Goal: Task Accomplishment & Management: Manage account settings

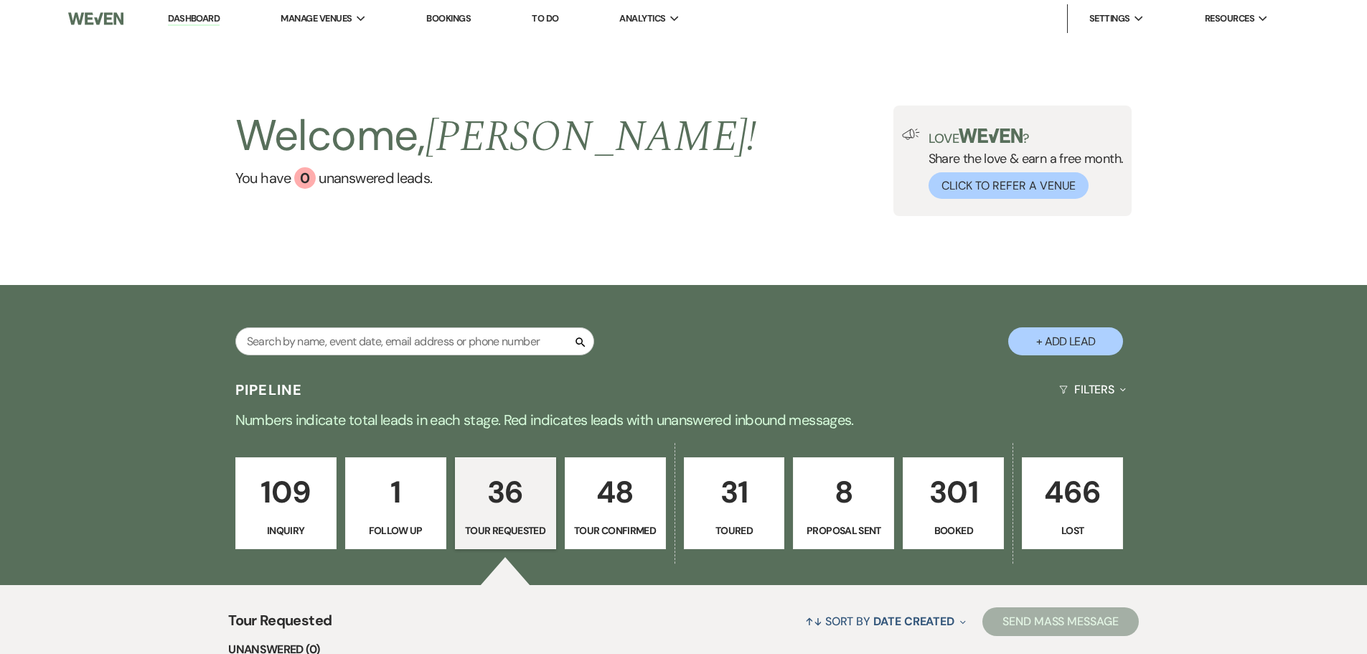
select select "2"
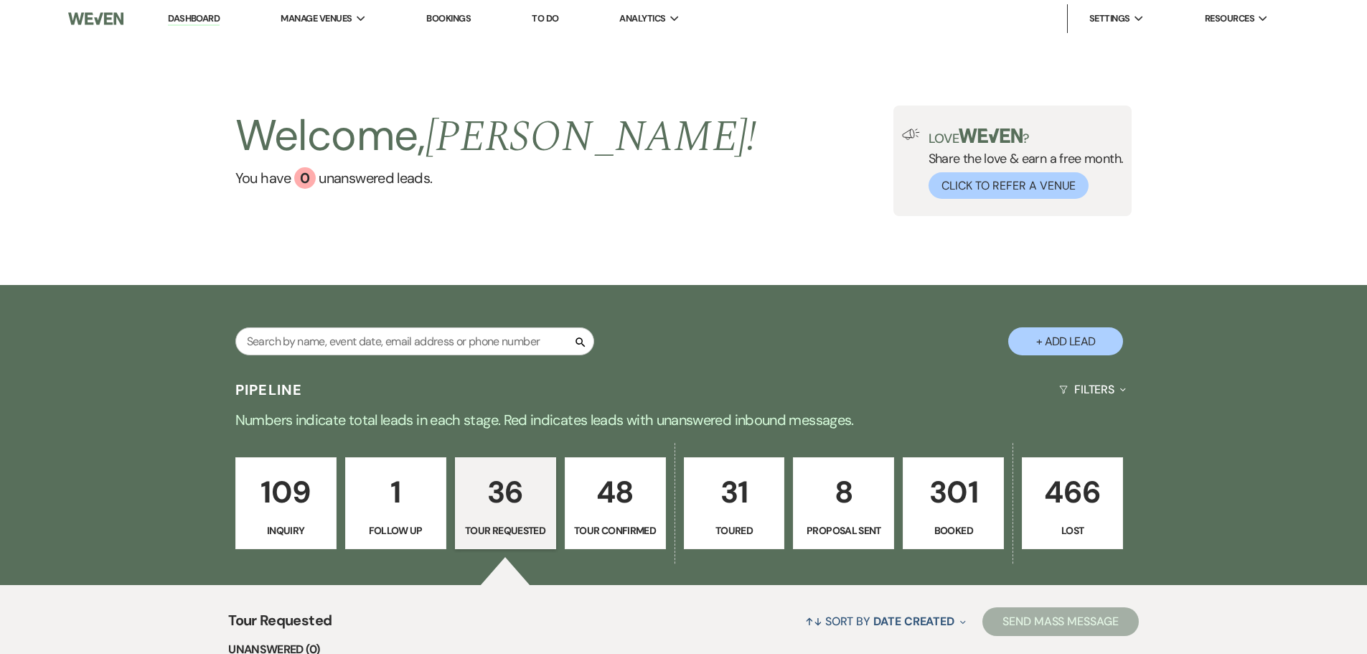
select select "2"
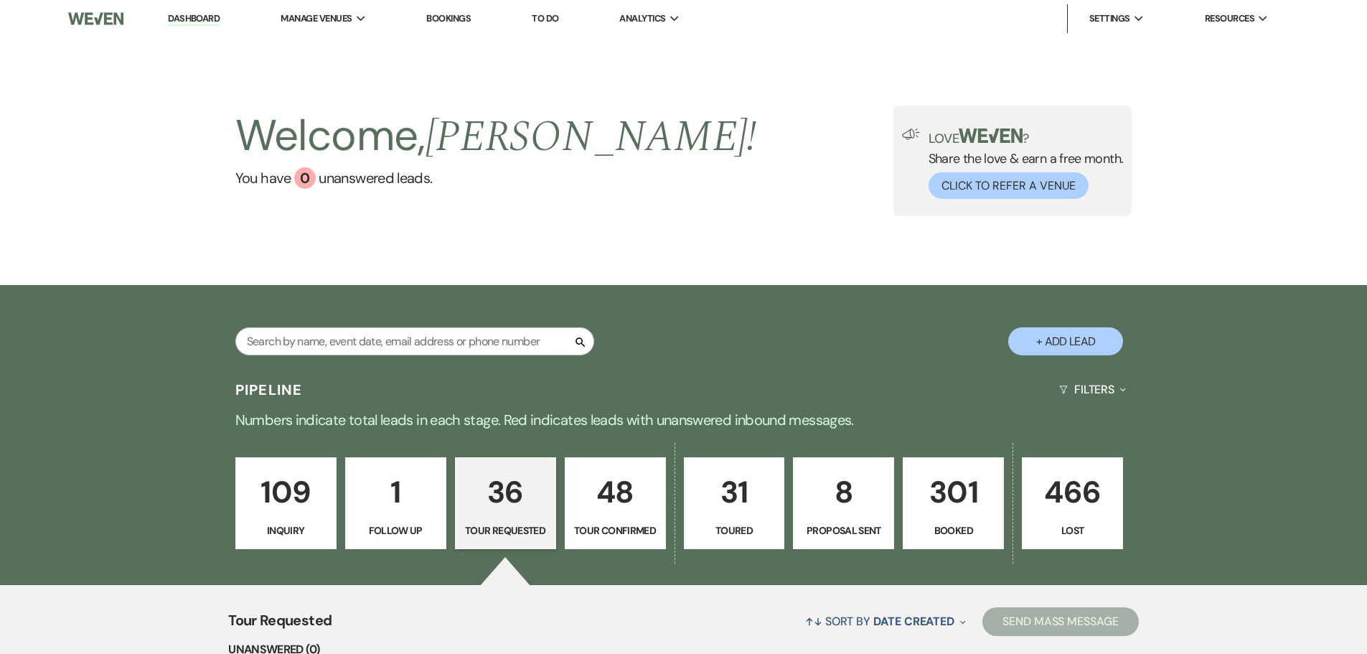
select select "2"
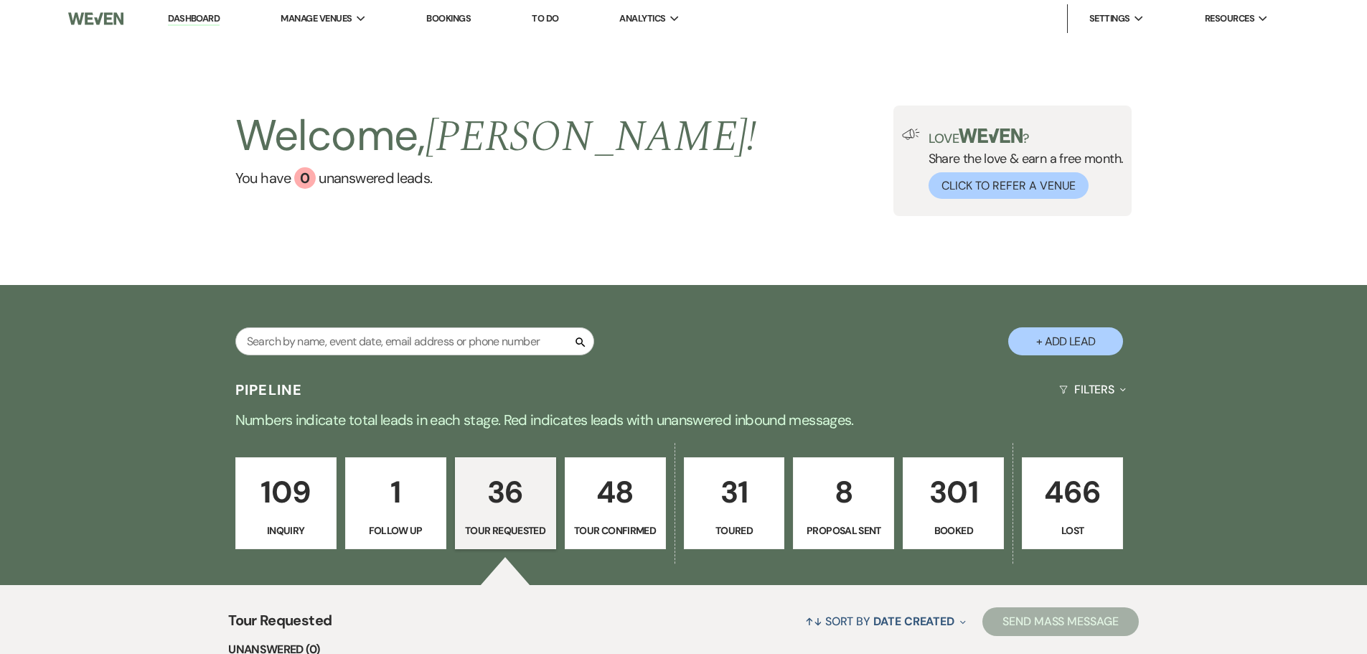
select select "2"
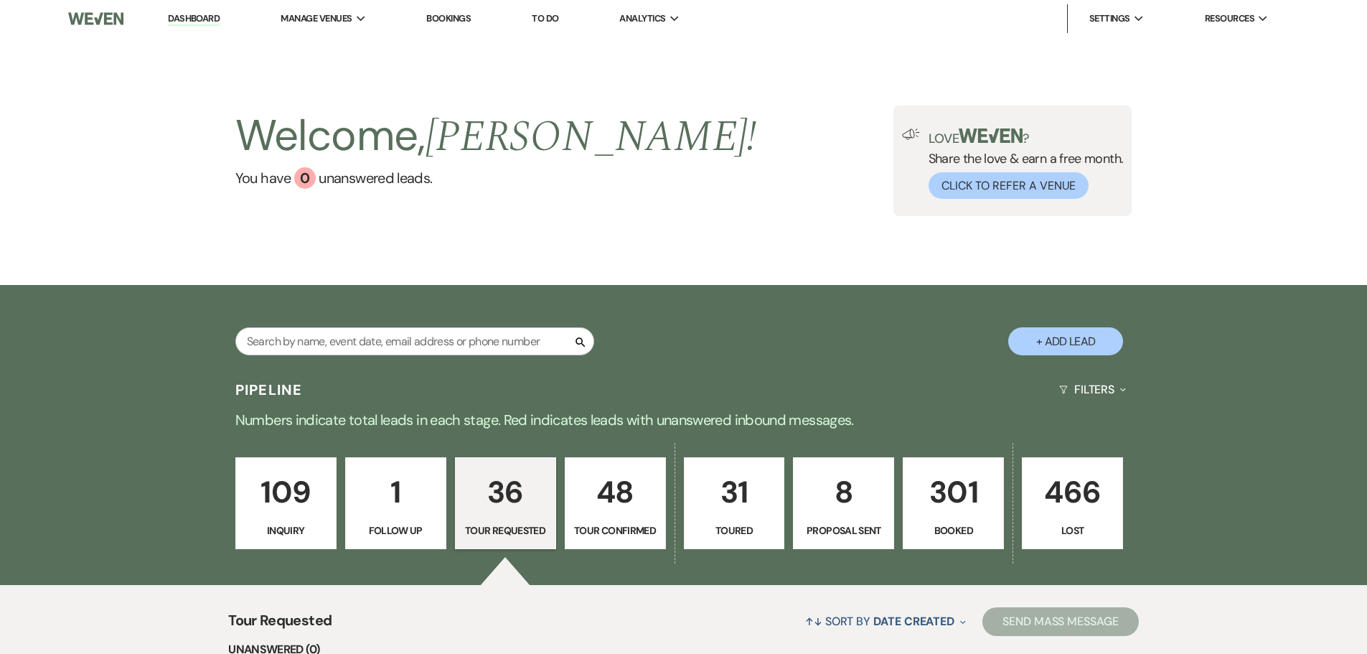
select select "2"
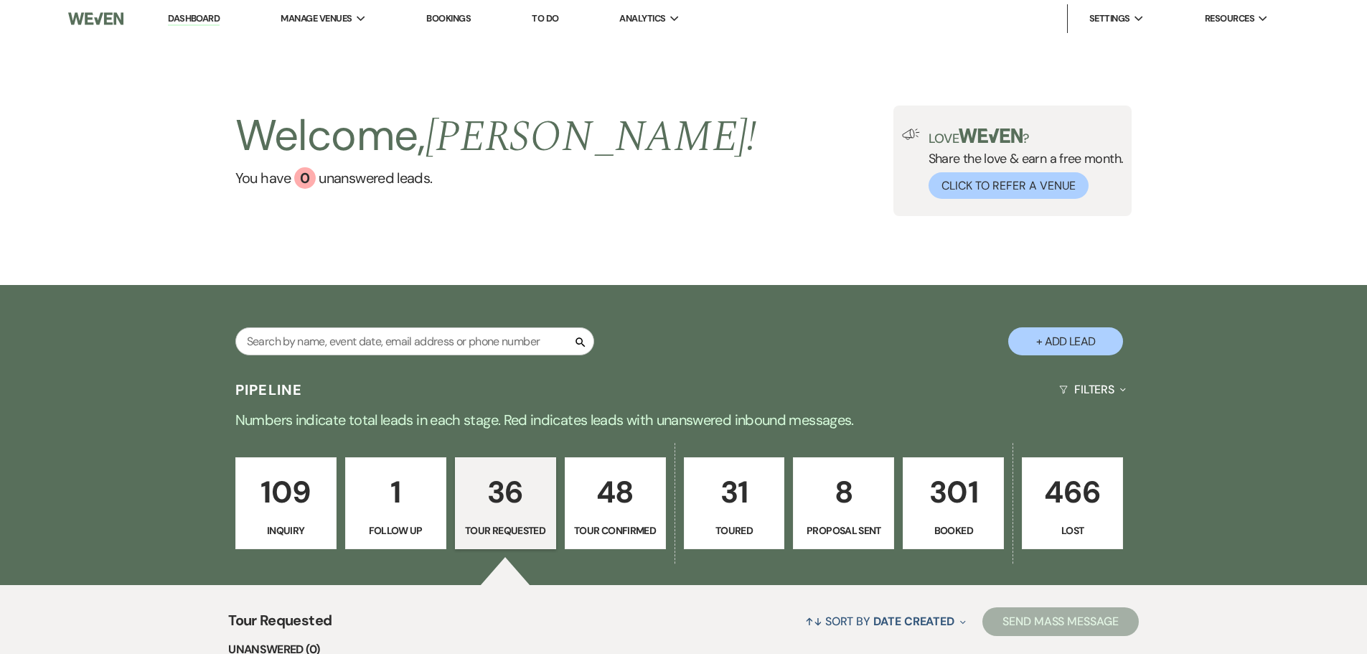
select select "2"
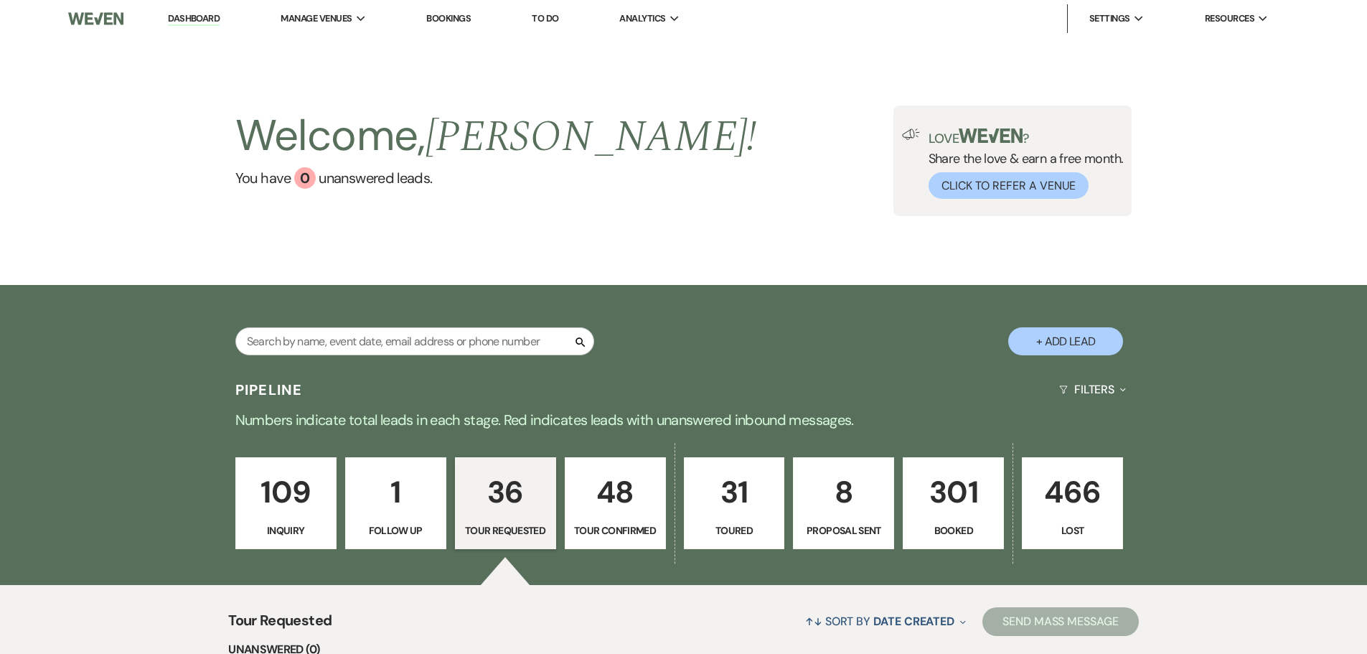
select select "2"
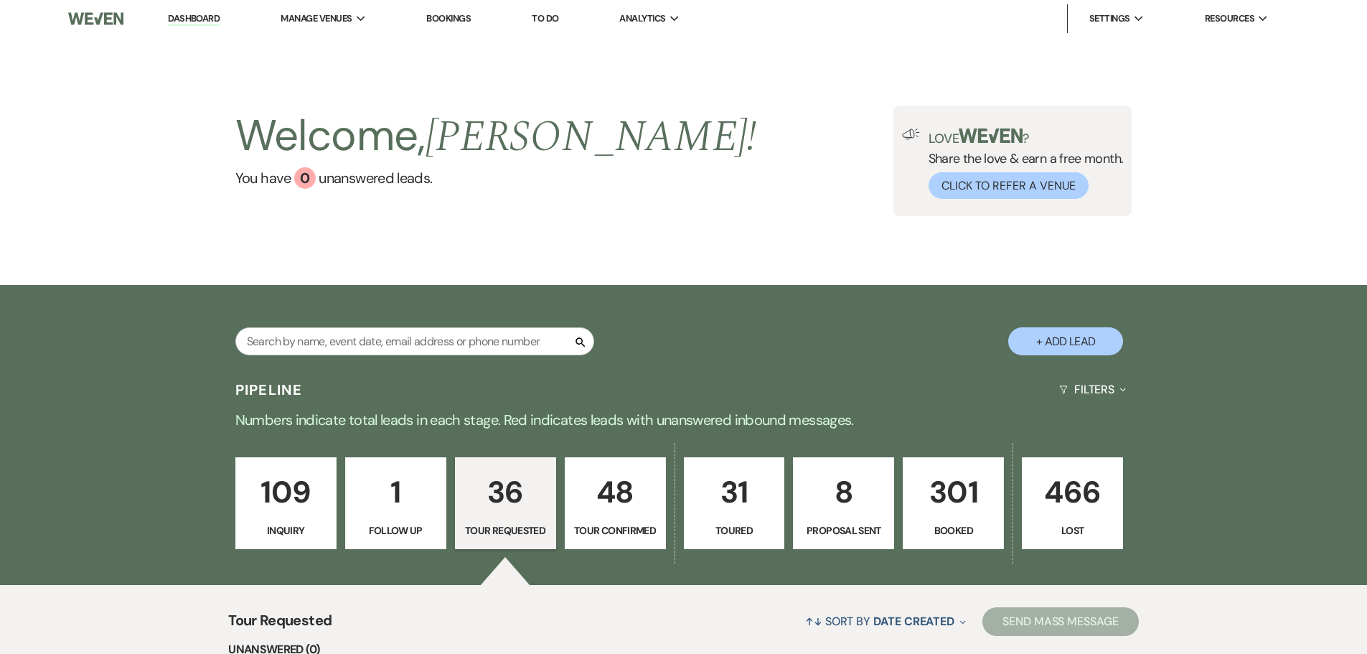
select select "2"
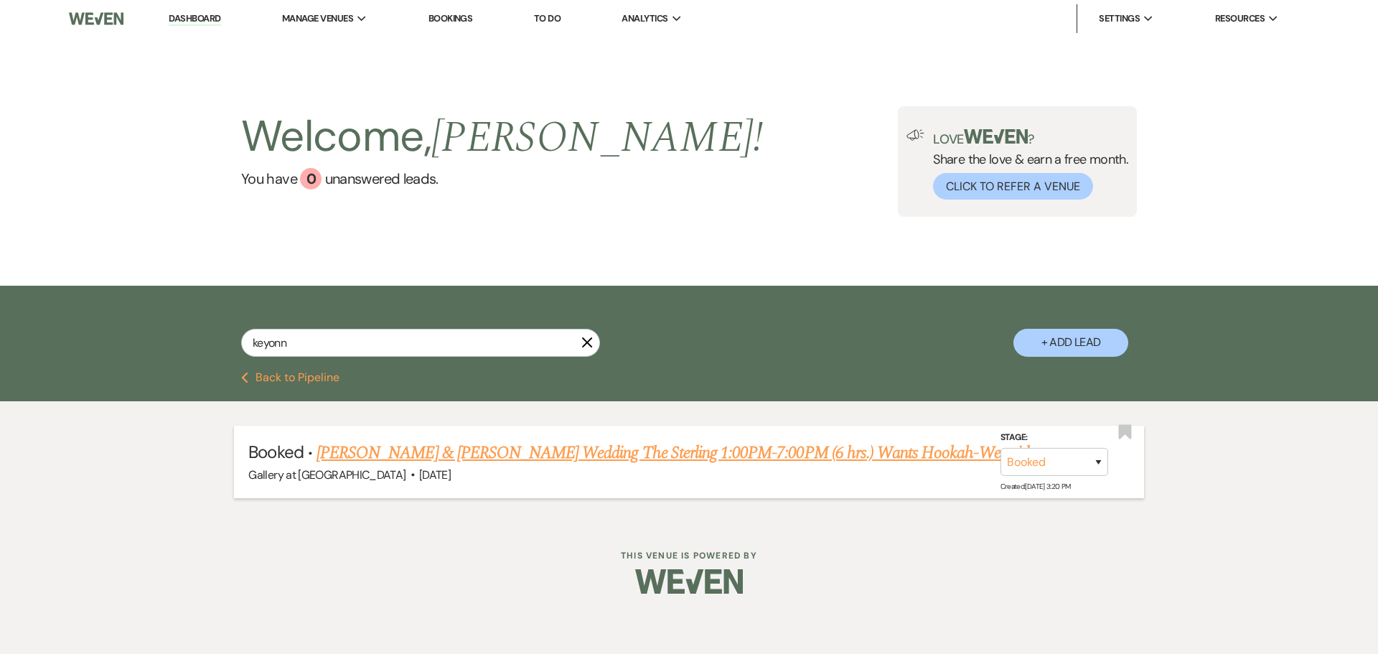
type input "keyonn"
click at [465, 461] on link "[PERSON_NAME] & [PERSON_NAME] Wedding The Sterling 1:00PM-7:00PM (6 hrs.) Wants…" at bounding box center [682, 453] width 732 height 26
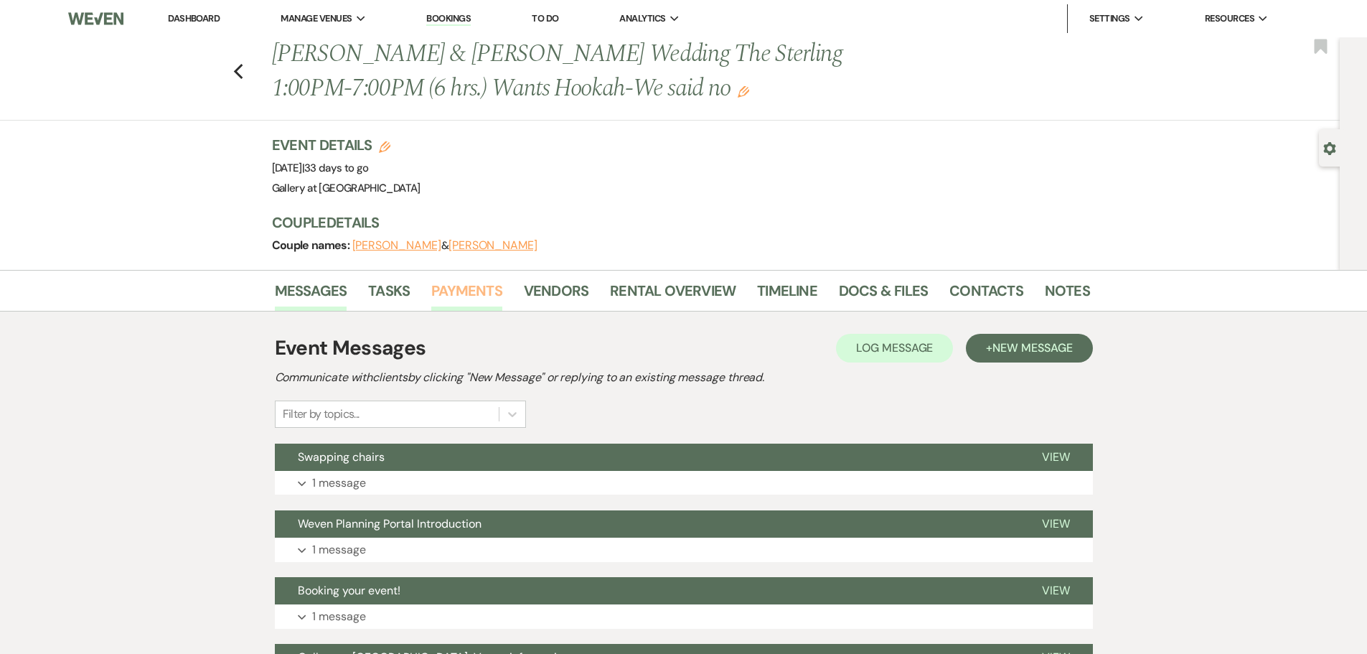
click at [451, 285] on link "Payments" at bounding box center [466, 295] width 71 height 32
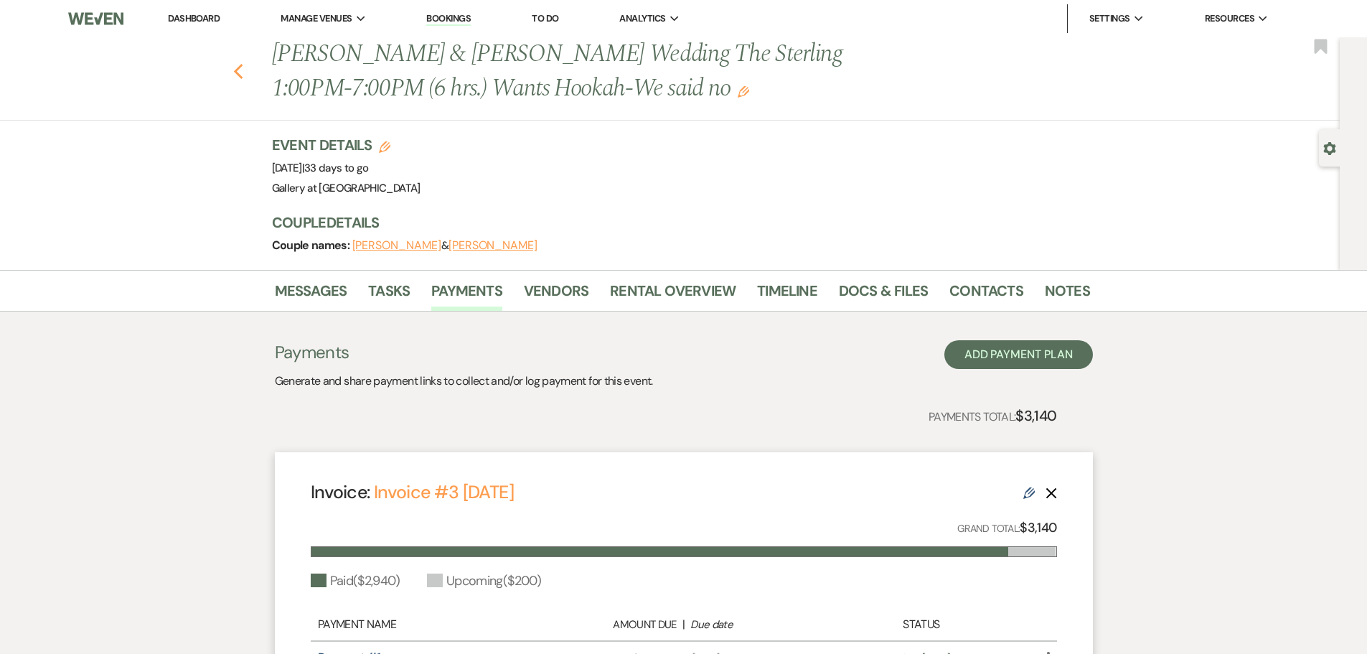
click at [241, 70] on use "button" at bounding box center [237, 72] width 9 height 16
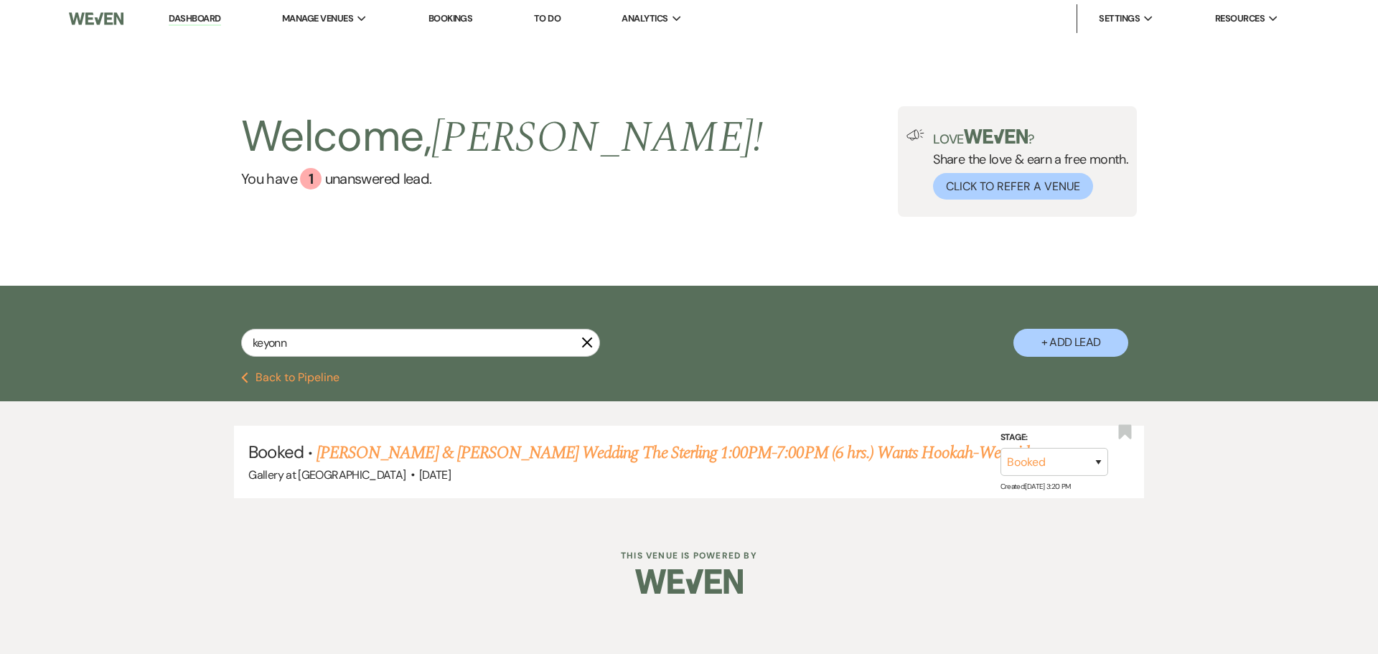
click at [591, 340] on icon "X" at bounding box center [586, 342] width 11 height 11
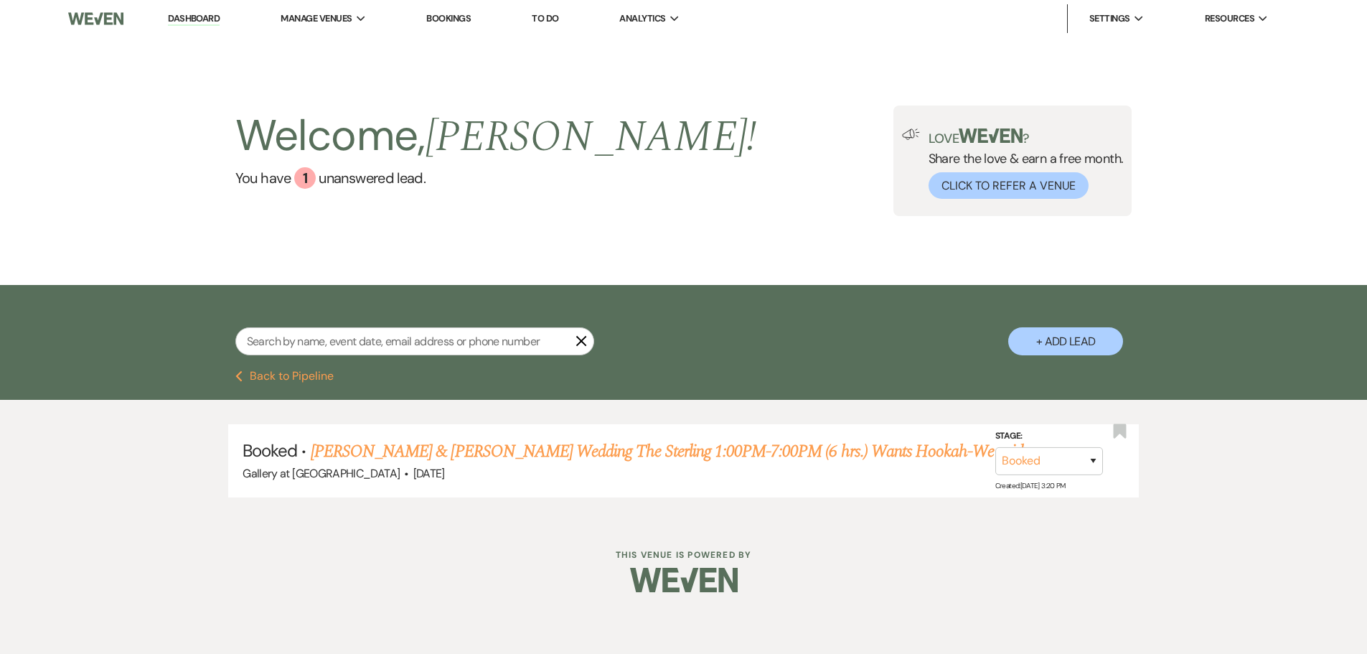
select select "2"
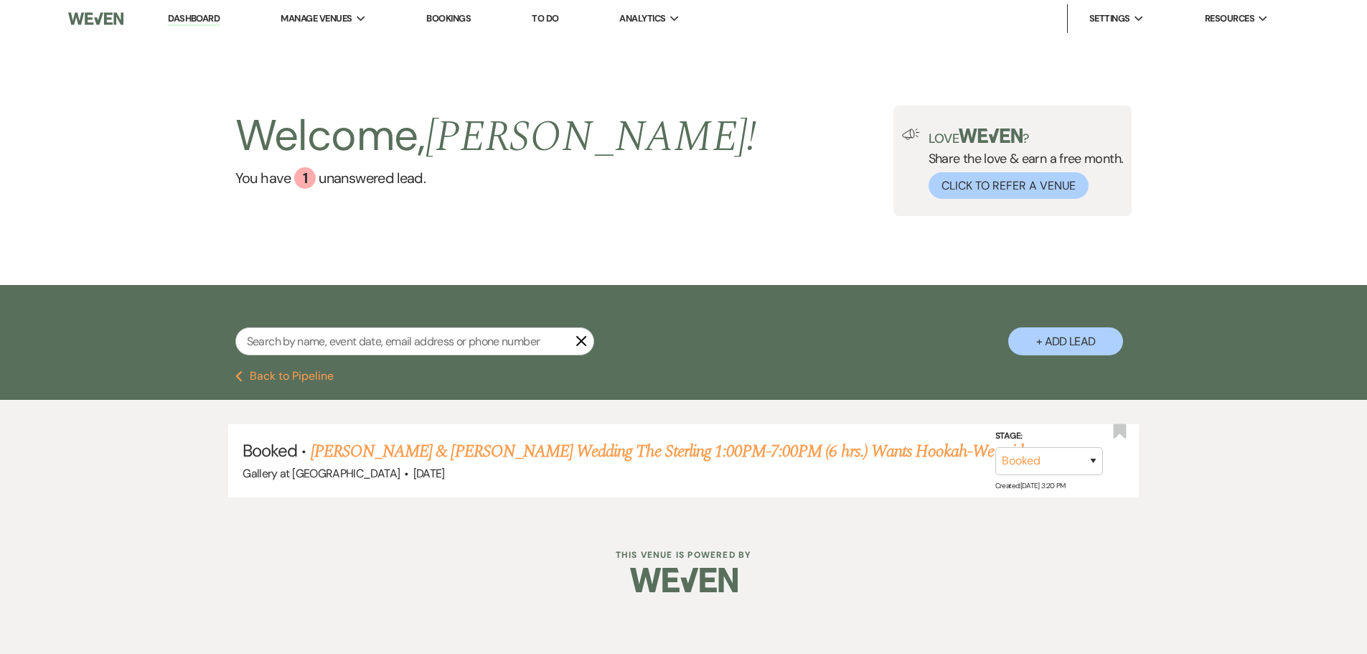
select select "2"
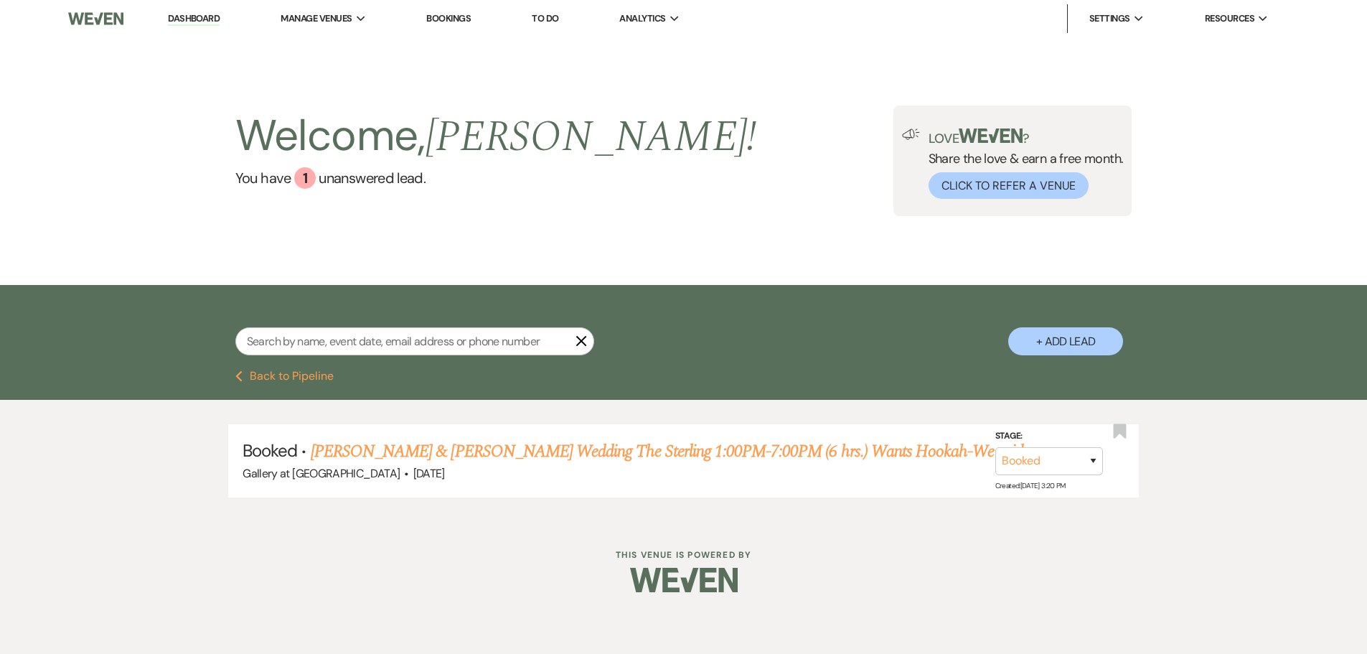
select select "2"
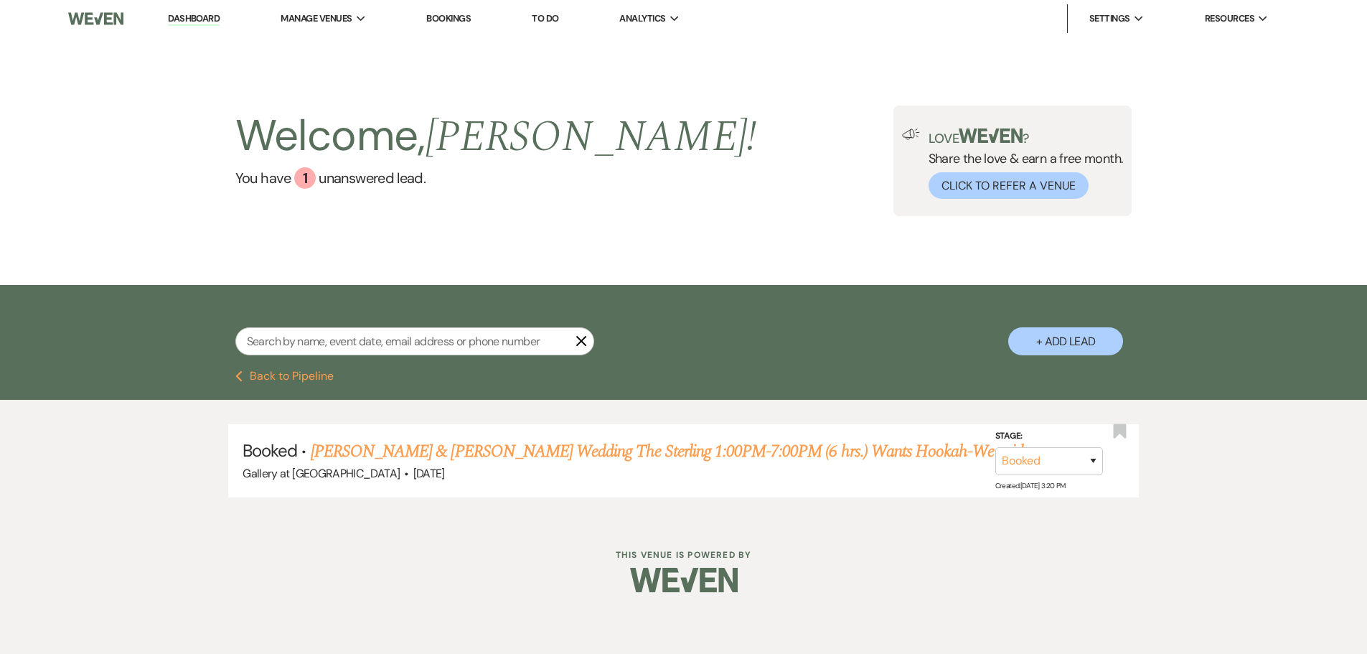
select select "2"
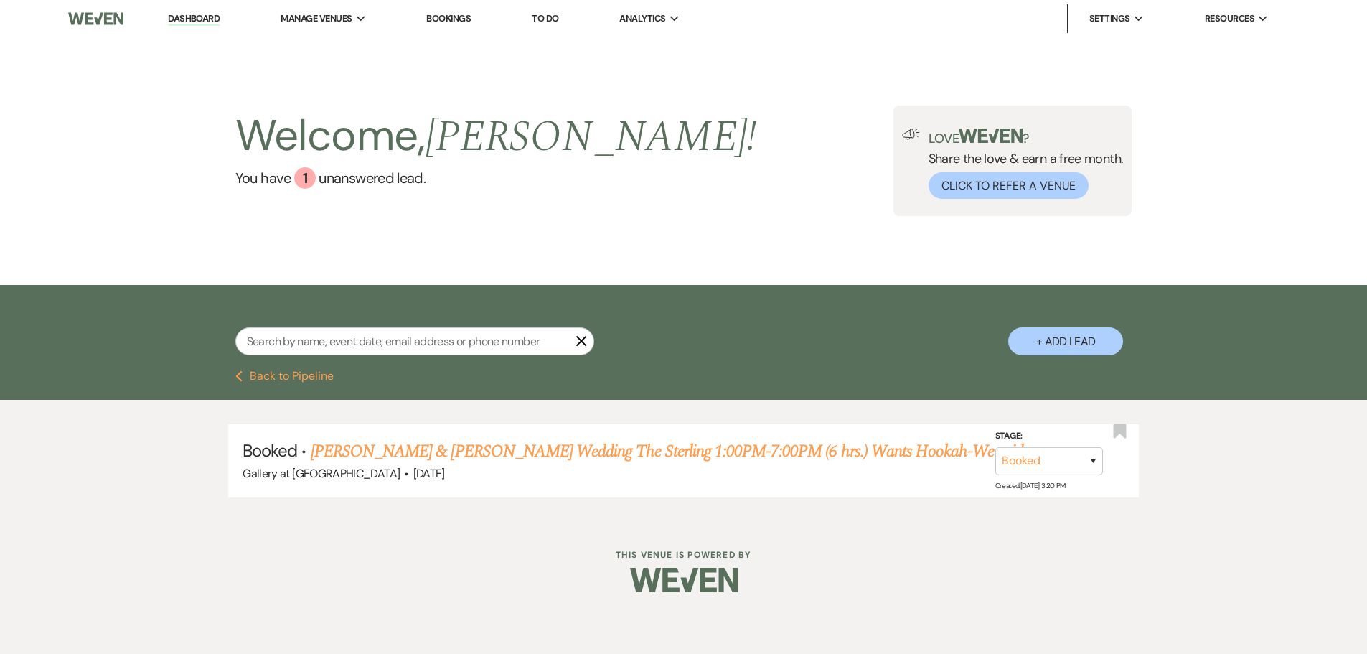
select select "2"
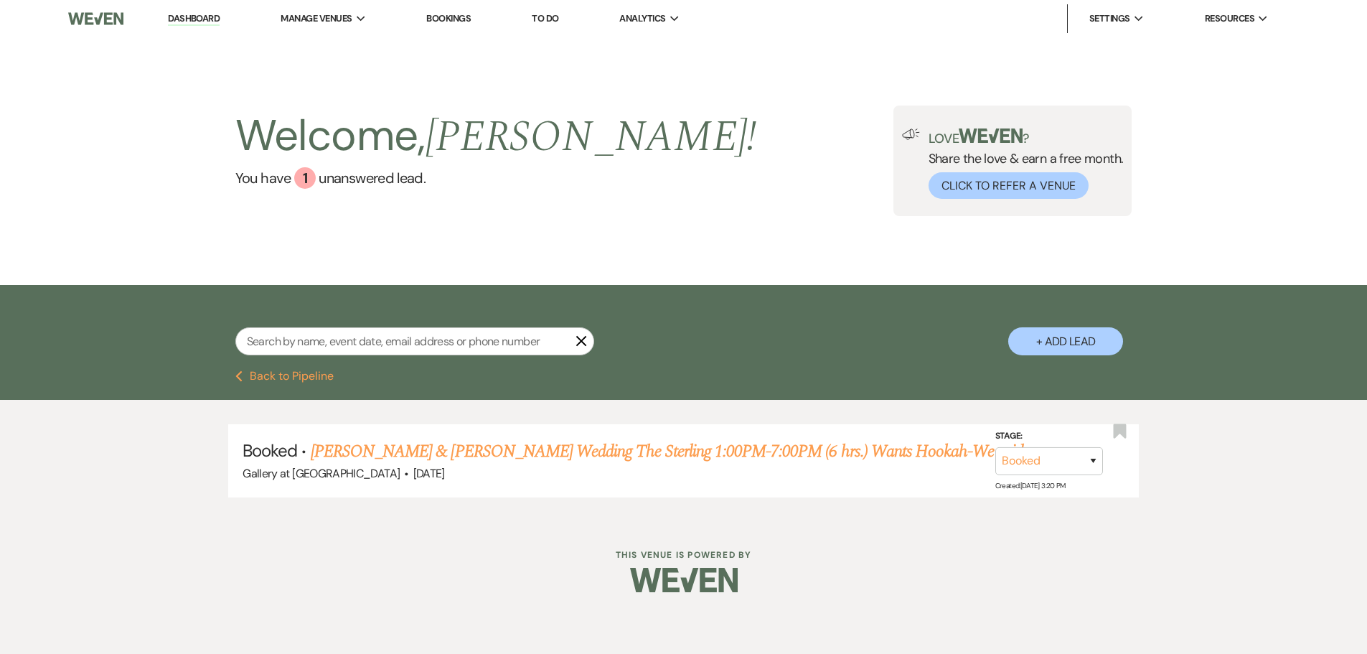
select select "2"
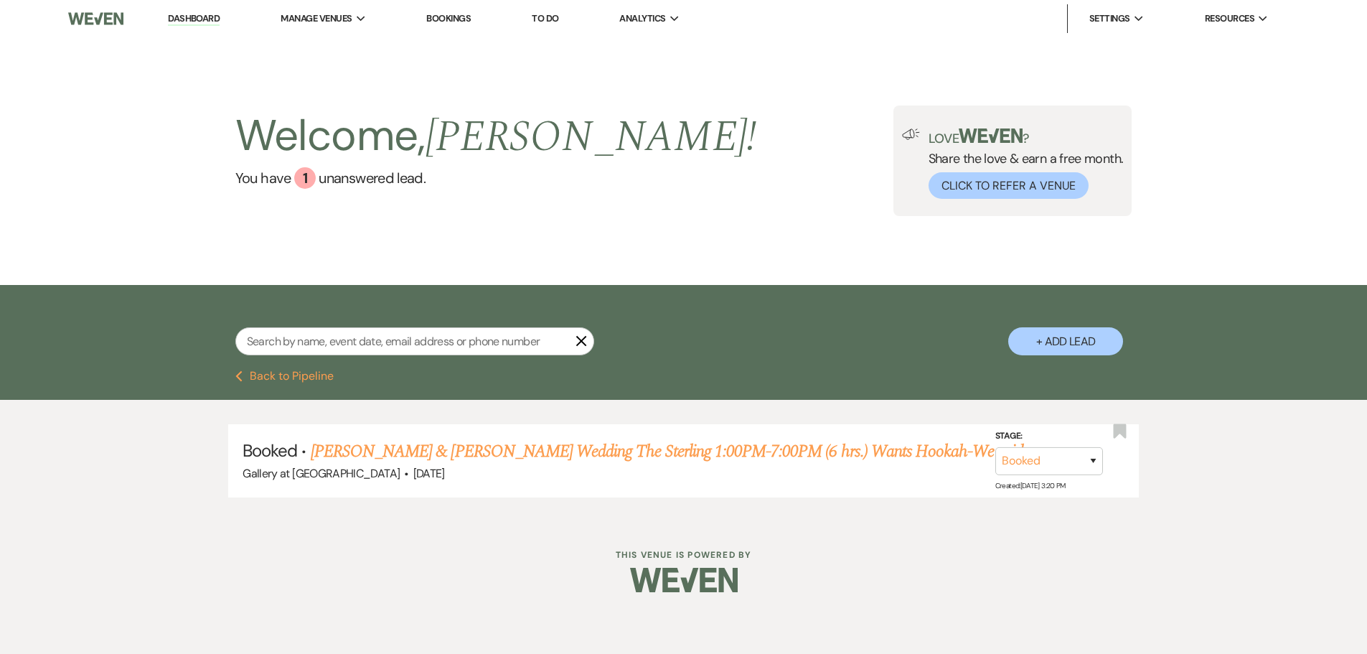
select select "2"
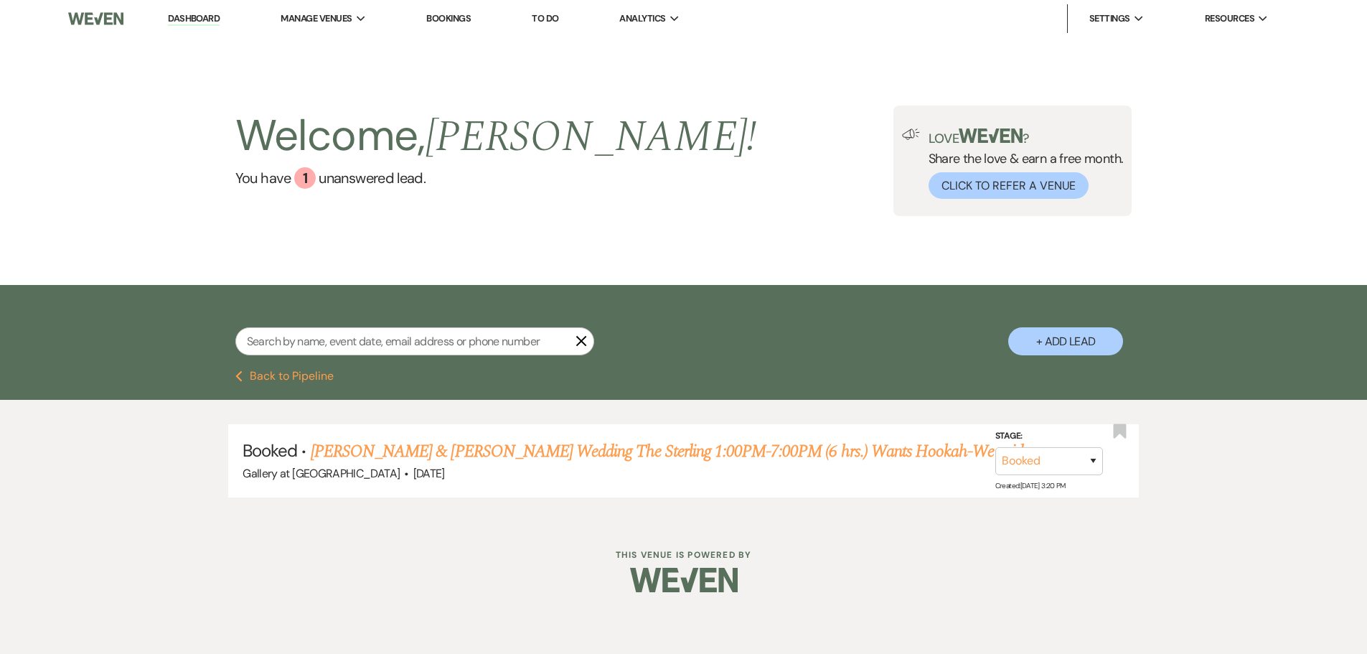
select select "2"
